Goal: Navigation & Orientation: Find specific page/section

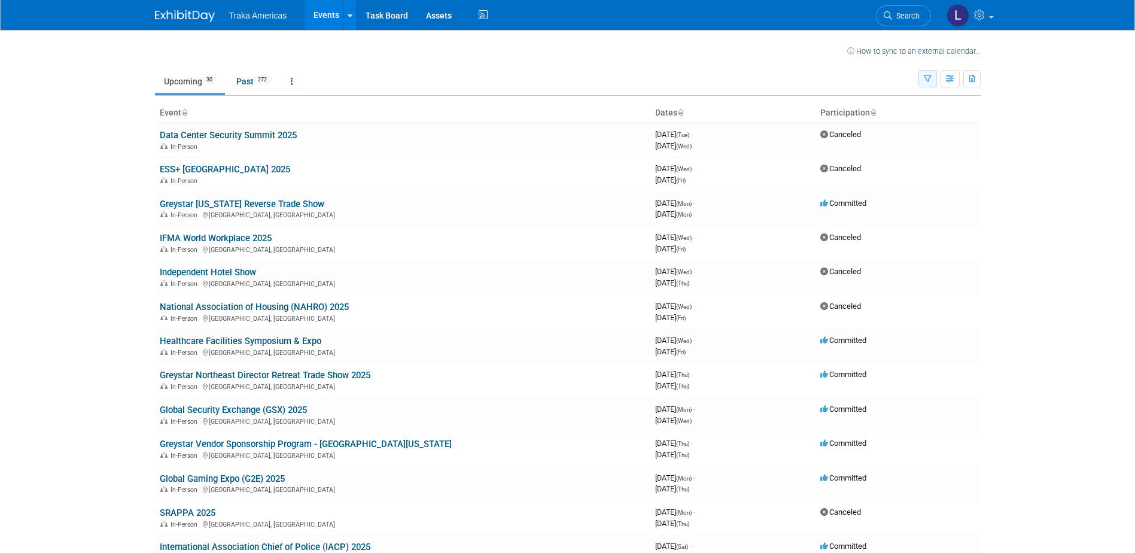
click at [930, 77] on icon "button" at bounding box center [928, 79] width 8 height 8
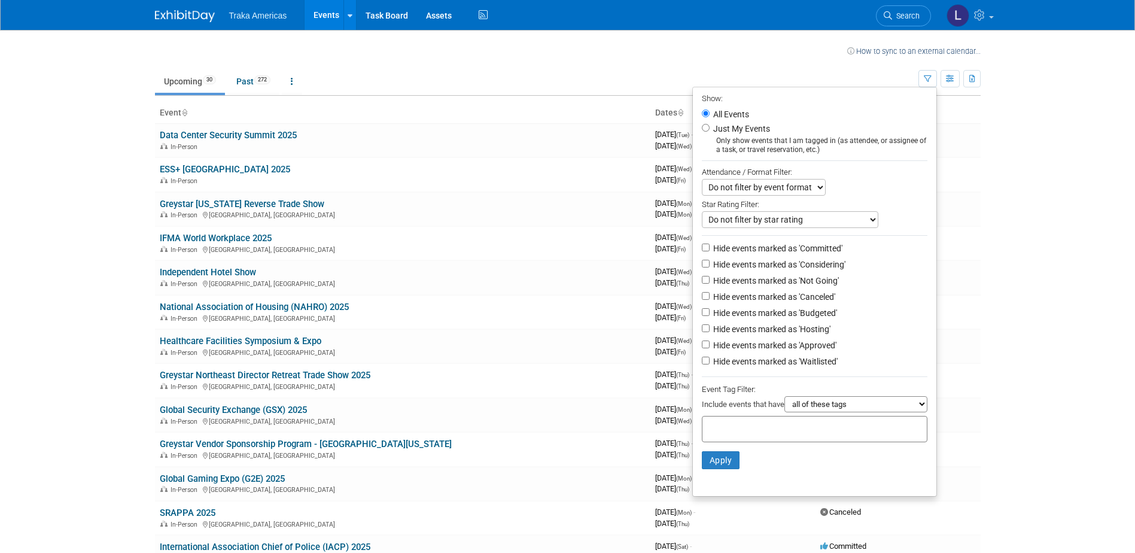
click at [739, 129] on label "Just My Events" at bounding box center [740, 129] width 59 height 12
click at [710, 129] on input "Just My Events" at bounding box center [706, 128] width 8 height 8
radio input "true"
click at [716, 469] on button "Apply" at bounding box center [721, 460] width 38 height 18
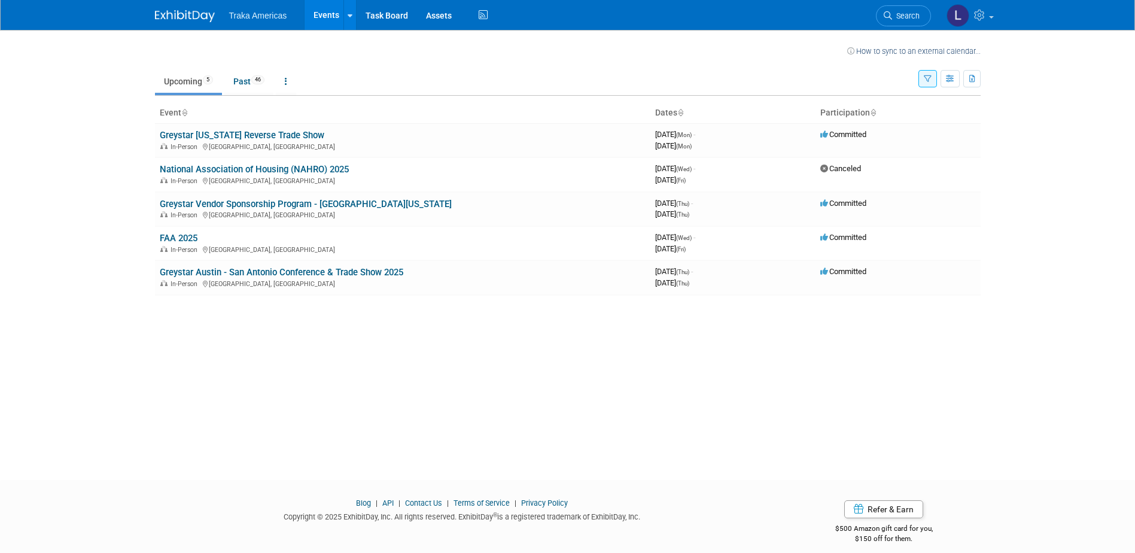
click at [924, 80] on icon "button" at bounding box center [928, 79] width 8 height 8
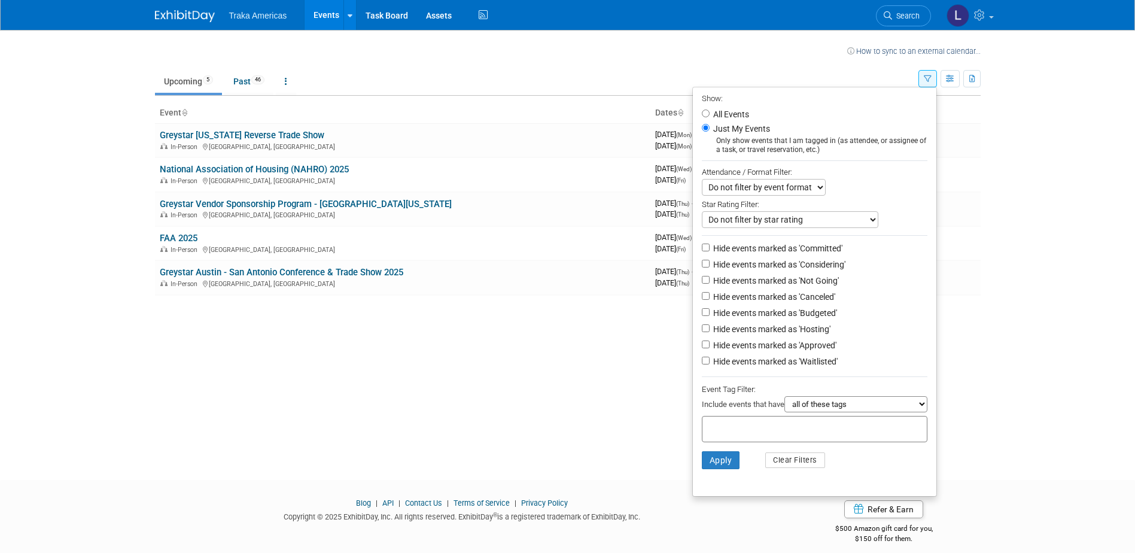
click at [734, 111] on label "All Events" at bounding box center [730, 114] width 38 height 8
click at [710, 111] on input "All Events" at bounding box center [706, 114] width 8 height 8
radio input "true"
click at [715, 459] on button "Apply" at bounding box center [721, 460] width 38 height 18
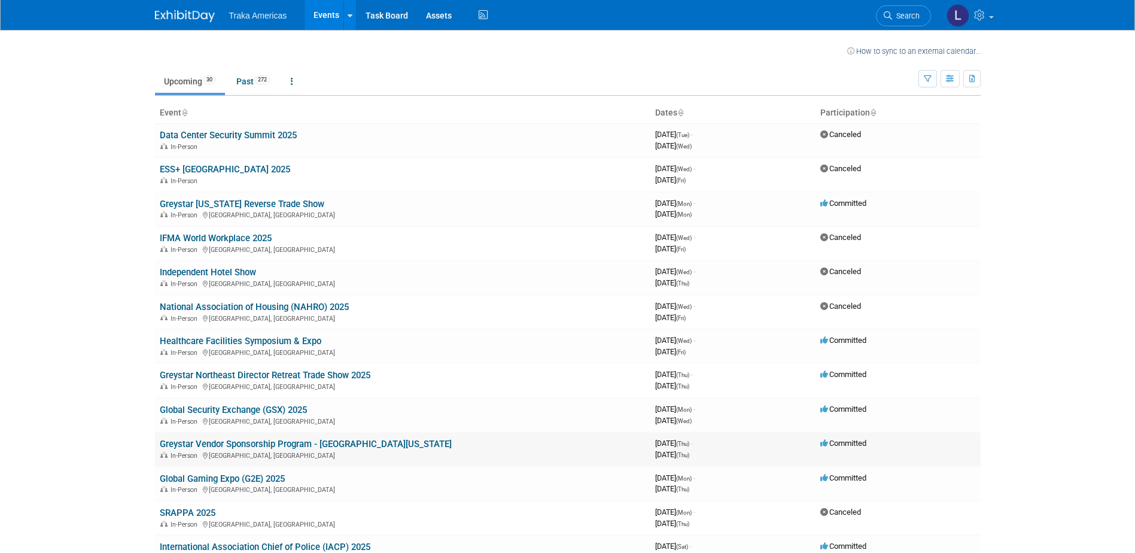
click at [276, 444] on link "Greystar Vendor Sponsorship Program - [GEOGRAPHIC_DATA][US_STATE]" at bounding box center [306, 444] width 292 height 11
click at [927, 76] on icon "button" at bounding box center [928, 79] width 8 height 8
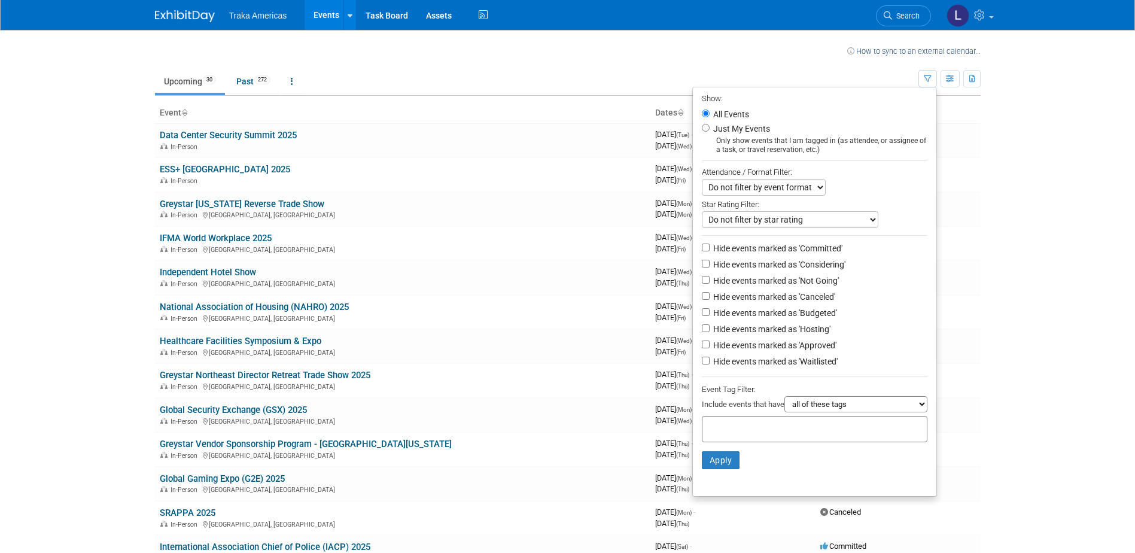
click at [737, 127] on label "Just My Events" at bounding box center [740, 129] width 59 height 12
click at [710, 127] on input "Just My Events" at bounding box center [706, 128] width 8 height 8
radio input "true"
click at [727, 459] on button "Apply" at bounding box center [721, 460] width 38 height 18
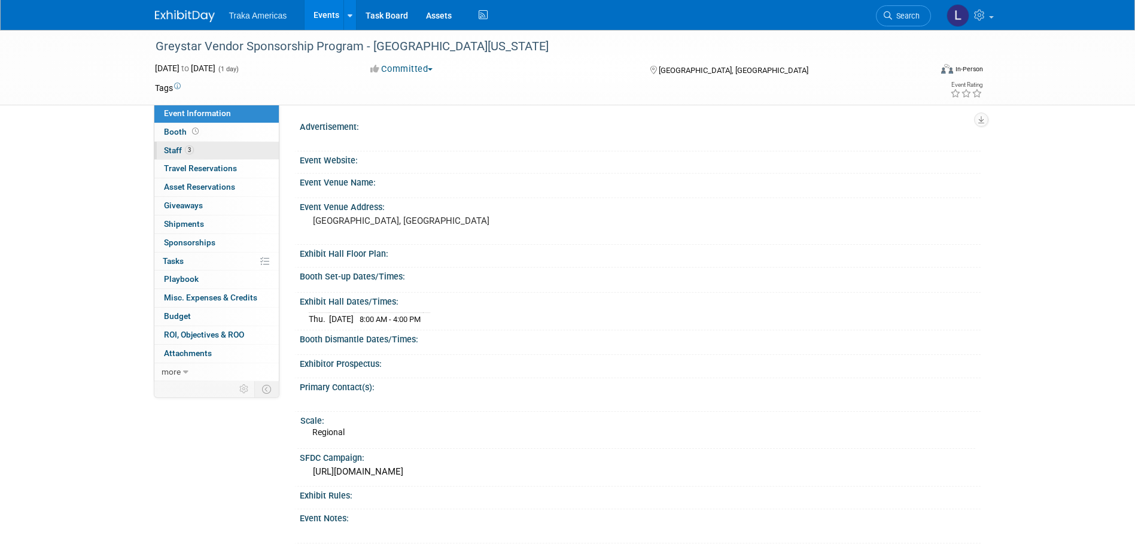
click at [180, 149] on span "Staff 3" at bounding box center [179, 150] width 30 height 10
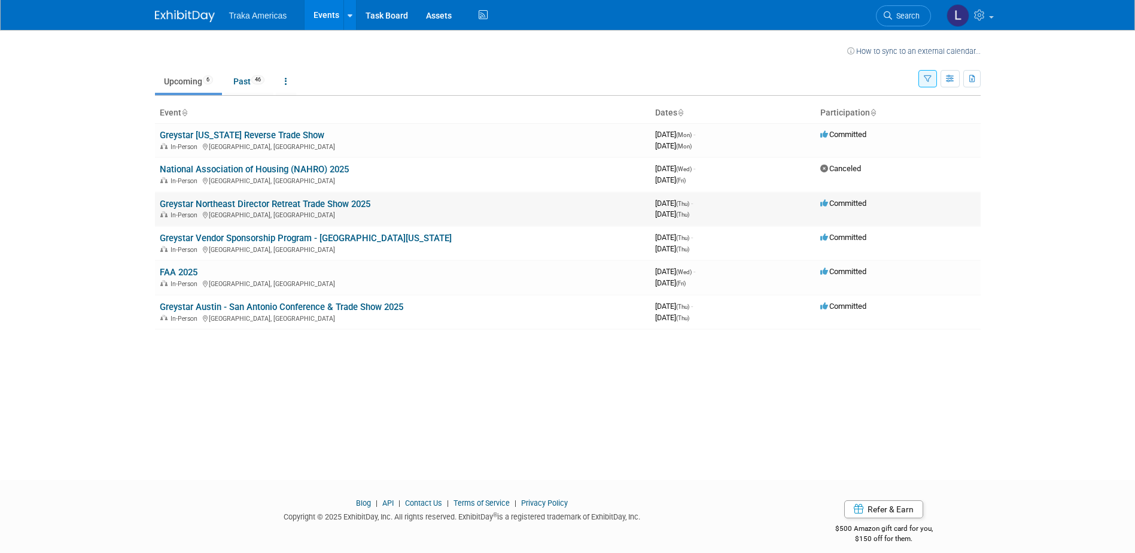
click at [259, 202] on link "Greystar Northeast Director Retreat Trade Show 2025" at bounding box center [265, 204] width 211 height 11
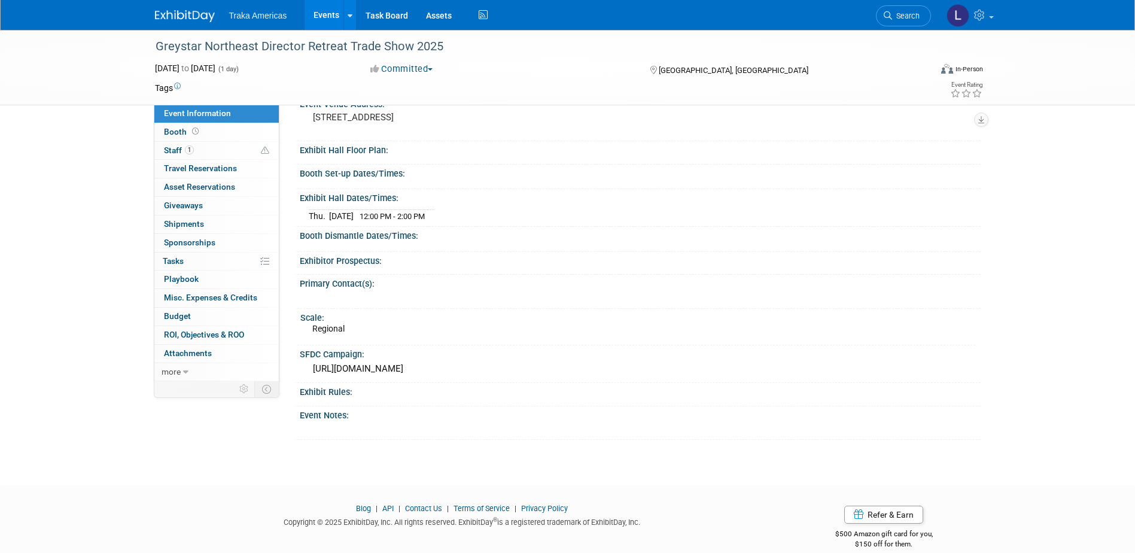
scroll to position [132, 0]
